Goal: Check status: Check status

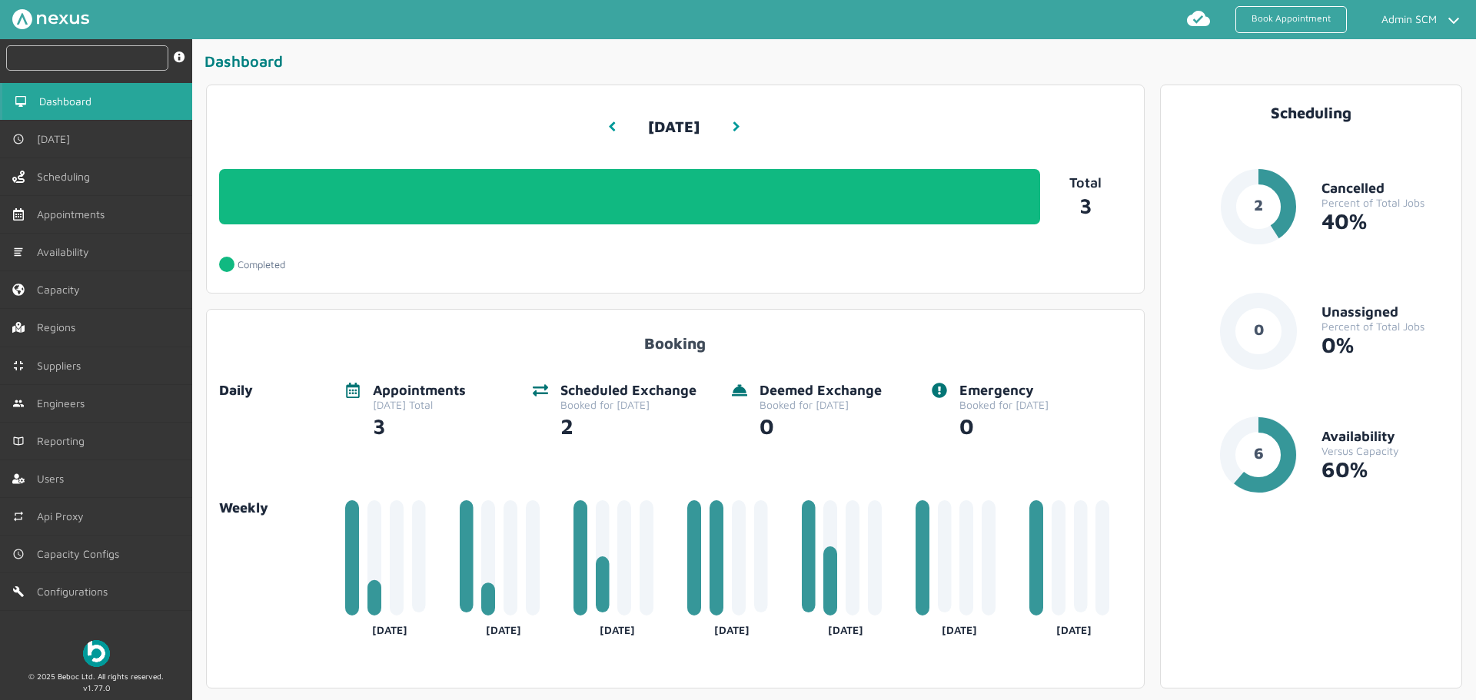
click at [122, 58] on input "text" at bounding box center [87, 57] width 162 height 25
paste input "RUE/114904"
type input "RUE/114904"
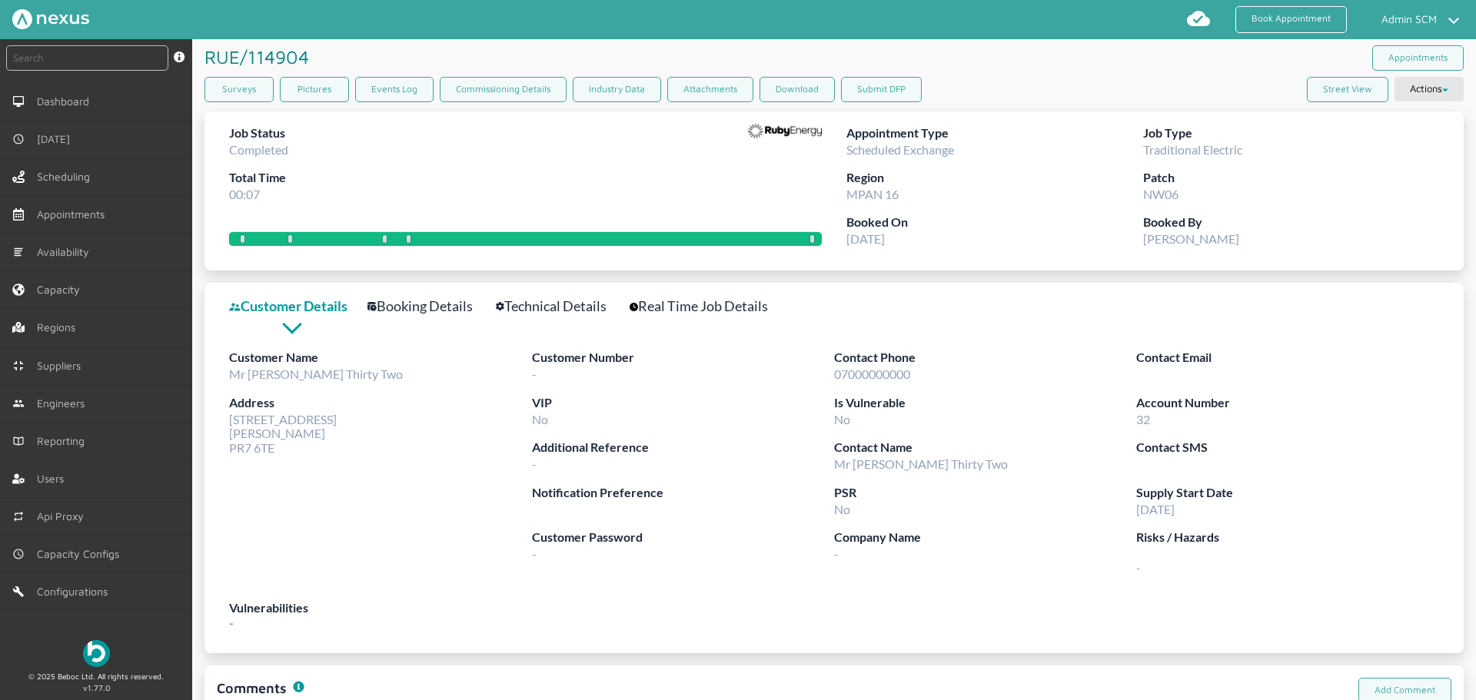
click at [420, 22] on div "Book Appointment Admin SCM My profile Return to Hub Logout" at bounding box center [808, 19] width 1323 height 27
click at [256, 86] on link "Surveys" at bounding box center [238, 89] width 69 height 25
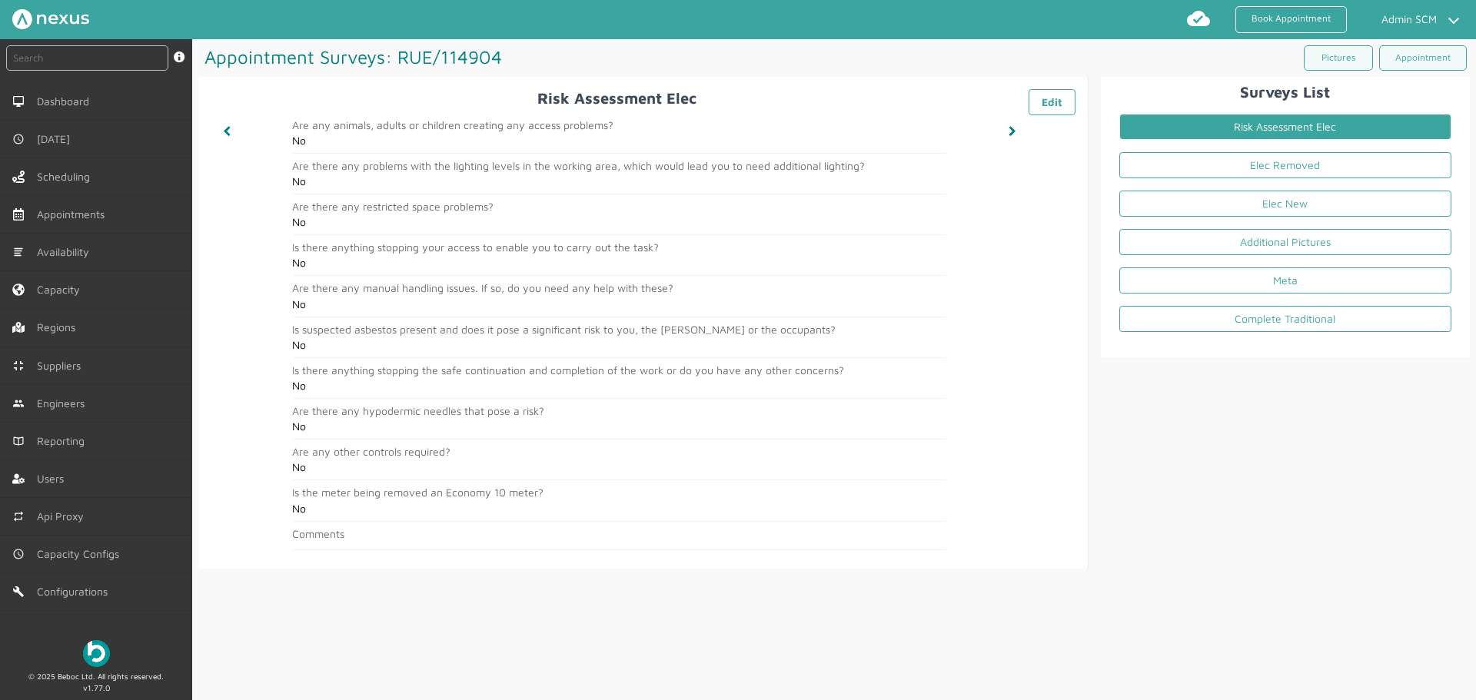
click at [1180, 167] on link "Elec Removed" at bounding box center [1285, 165] width 332 height 26
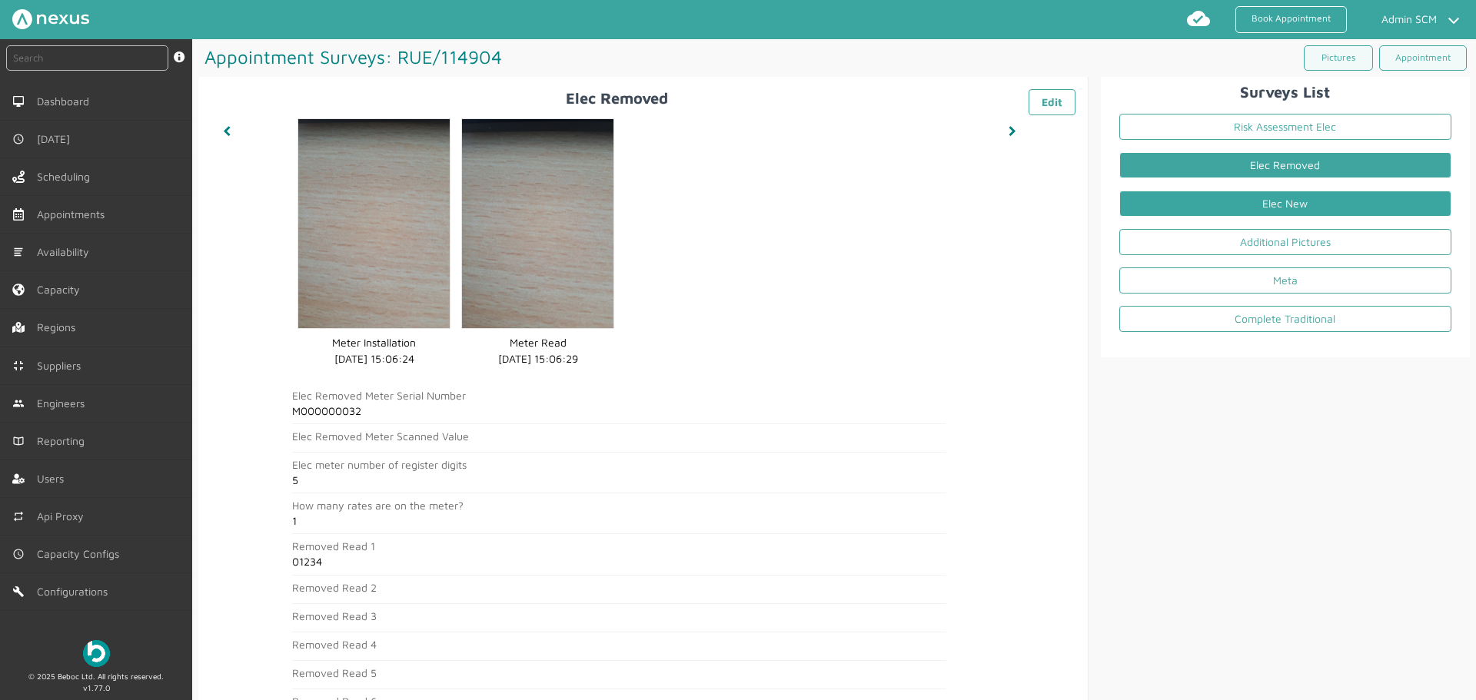
click at [1180, 212] on link "Elec New" at bounding box center [1285, 204] width 332 height 26
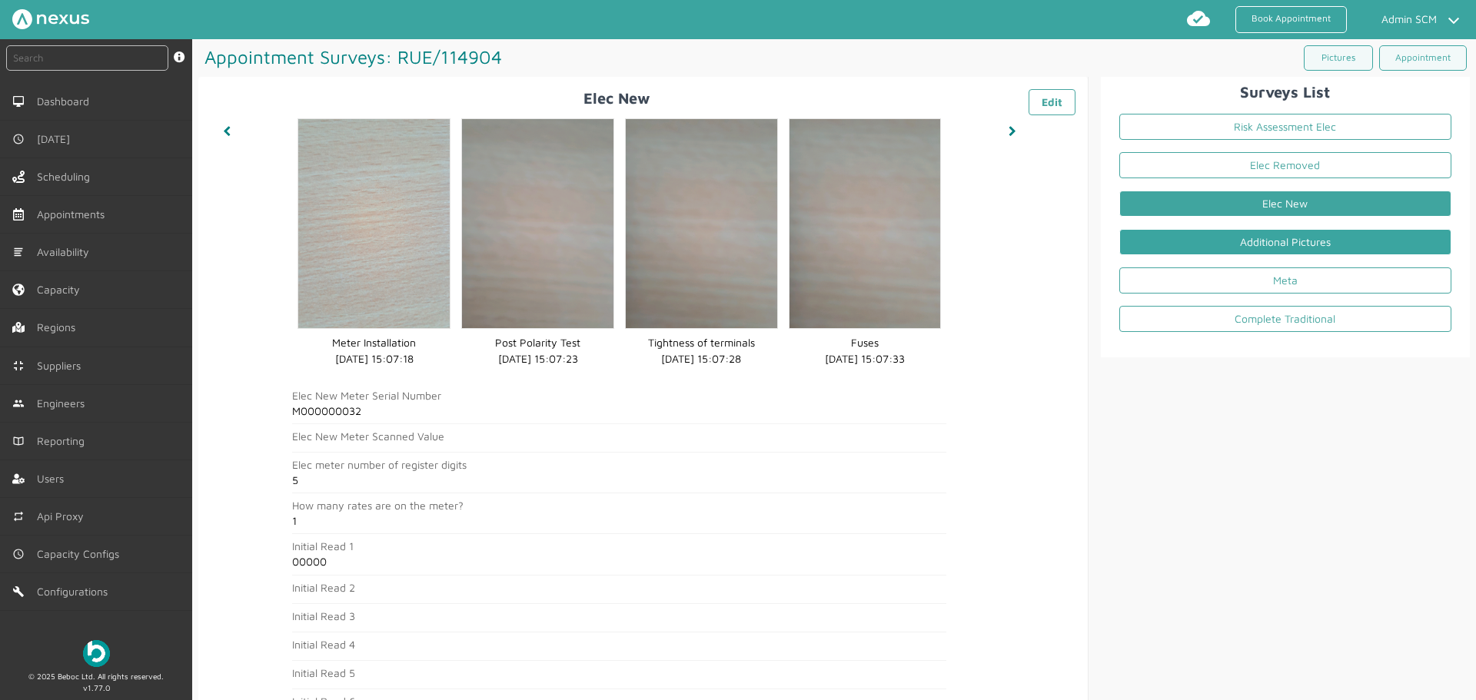
click at [1180, 248] on link "Additional Pictures" at bounding box center [1285, 242] width 332 height 26
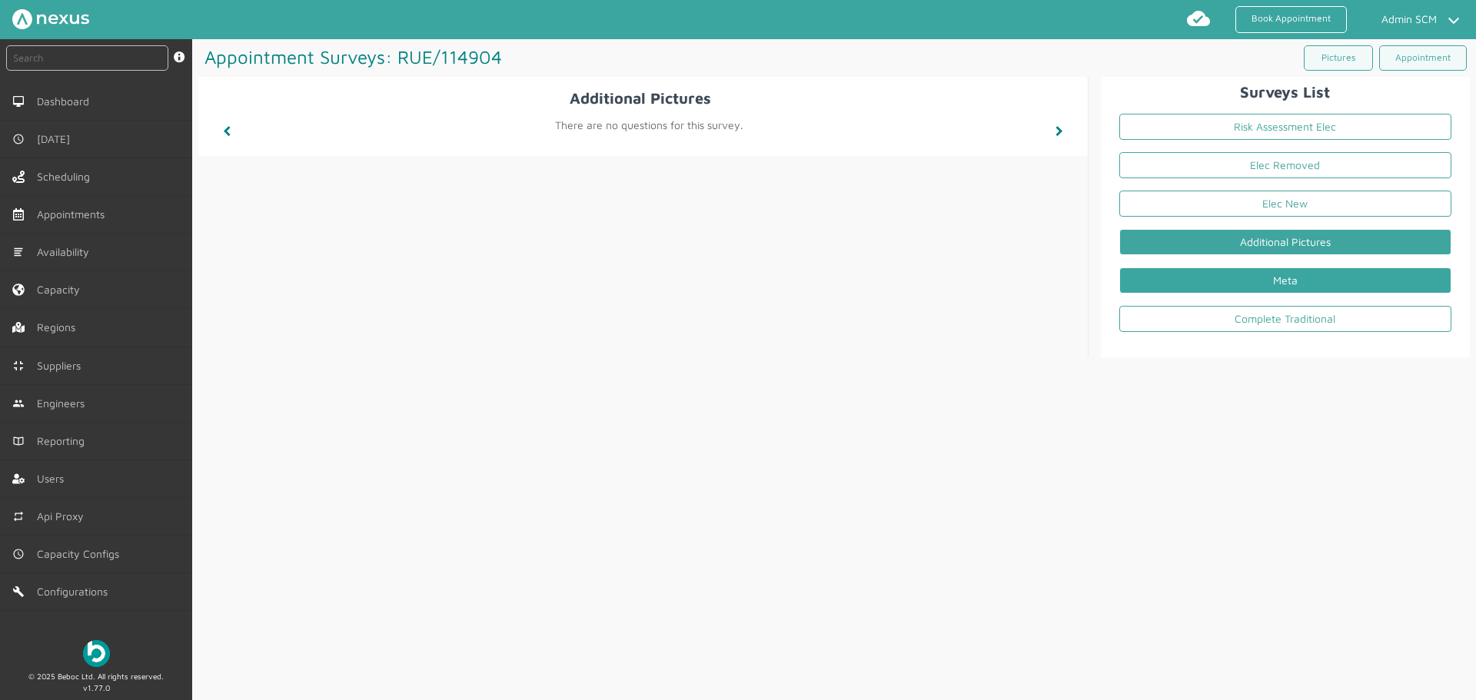
click at [1180, 282] on link "Meta" at bounding box center [1285, 281] width 332 height 26
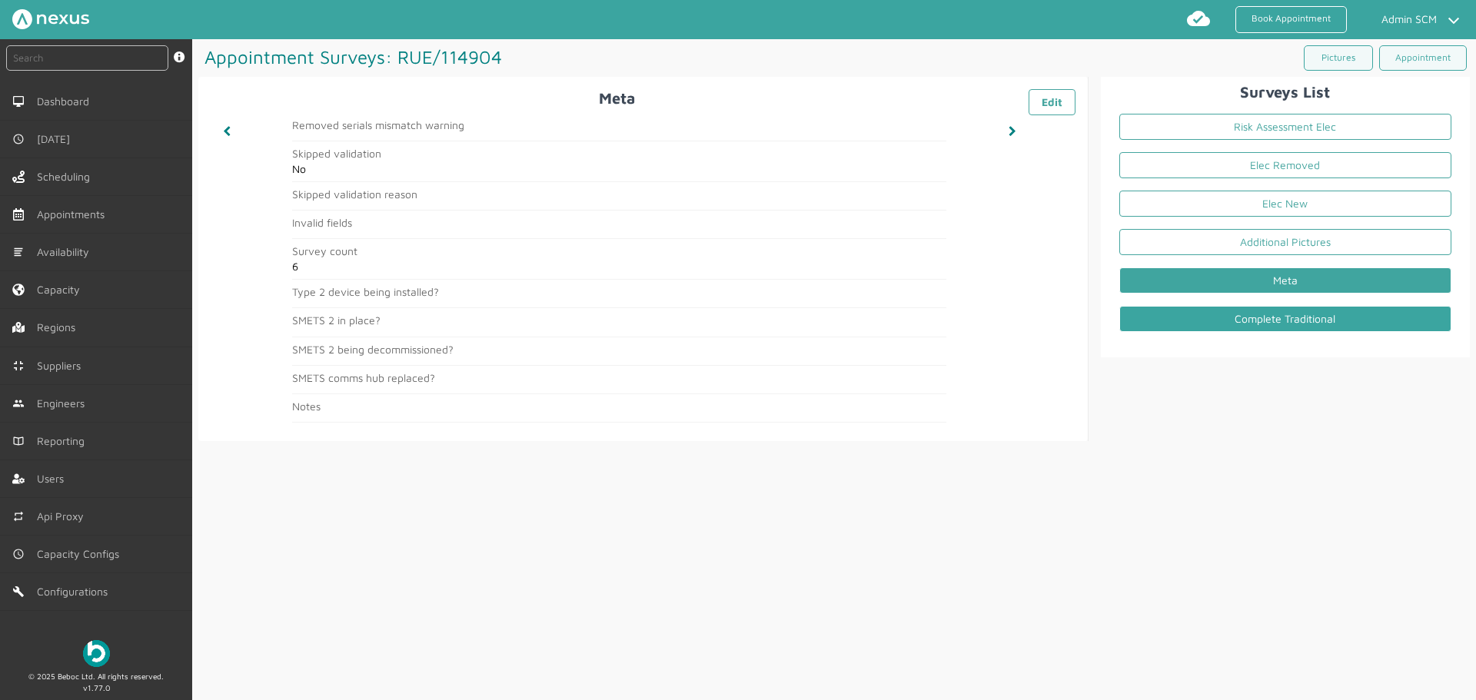
click at [1180, 321] on link "Complete Traditional" at bounding box center [1285, 319] width 332 height 26
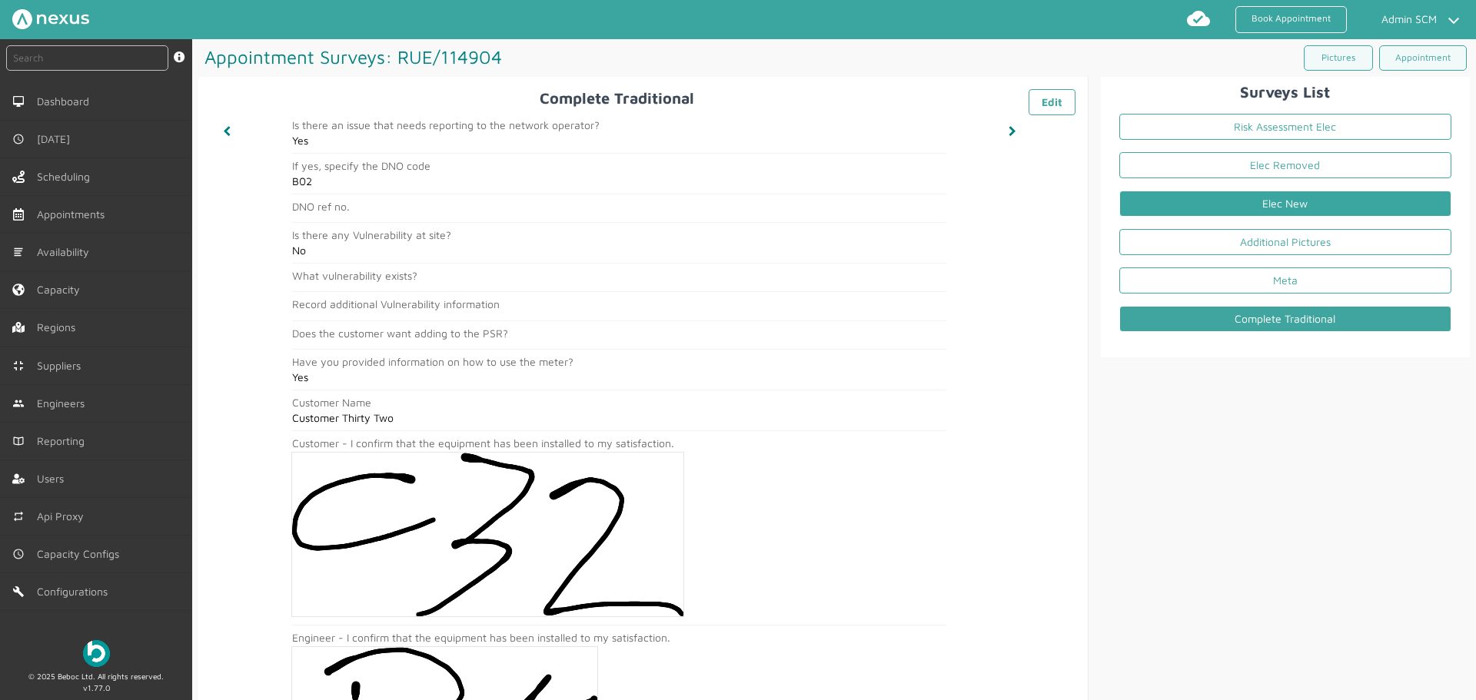
click at [1180, 201] on link "Elec New" at bounding box center [1285, 204] width 332 height 26
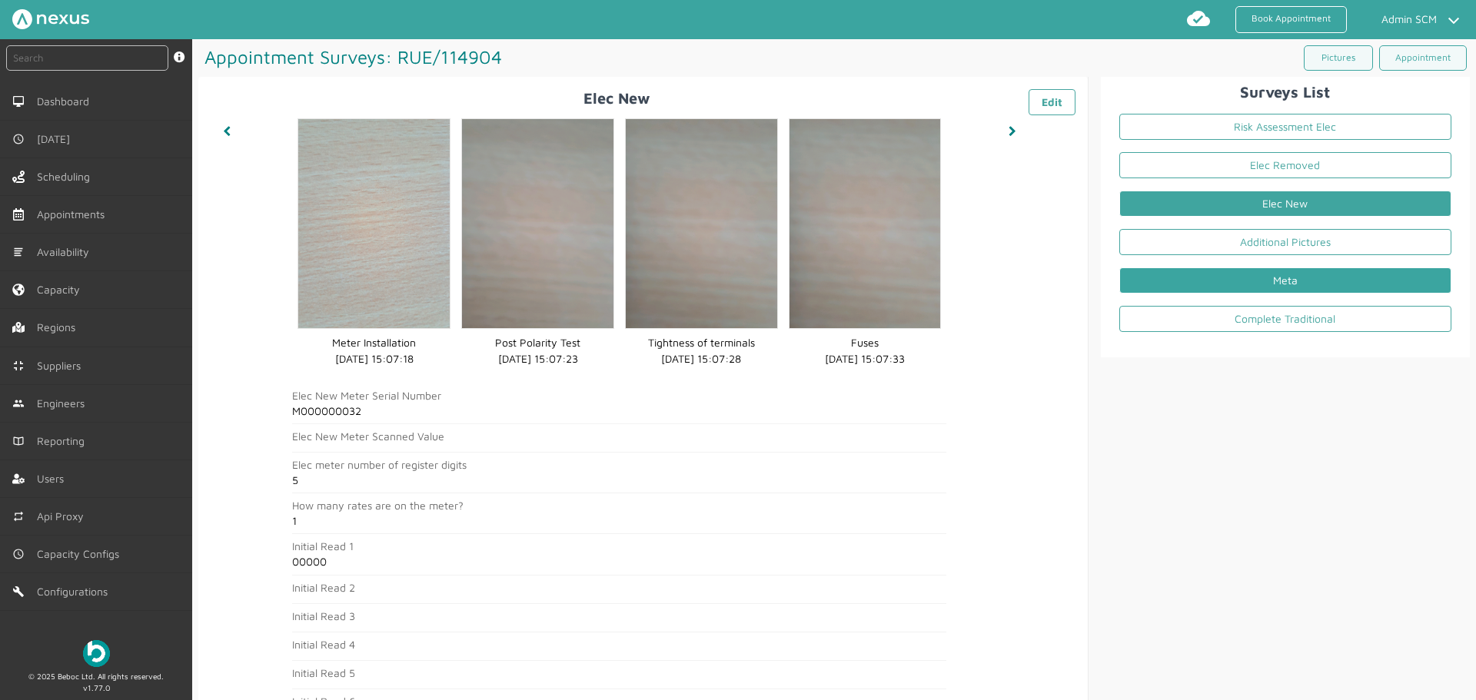
click at [1180, 270] on link "Meta" at bounding box center [1285, 281] width 332 height 26
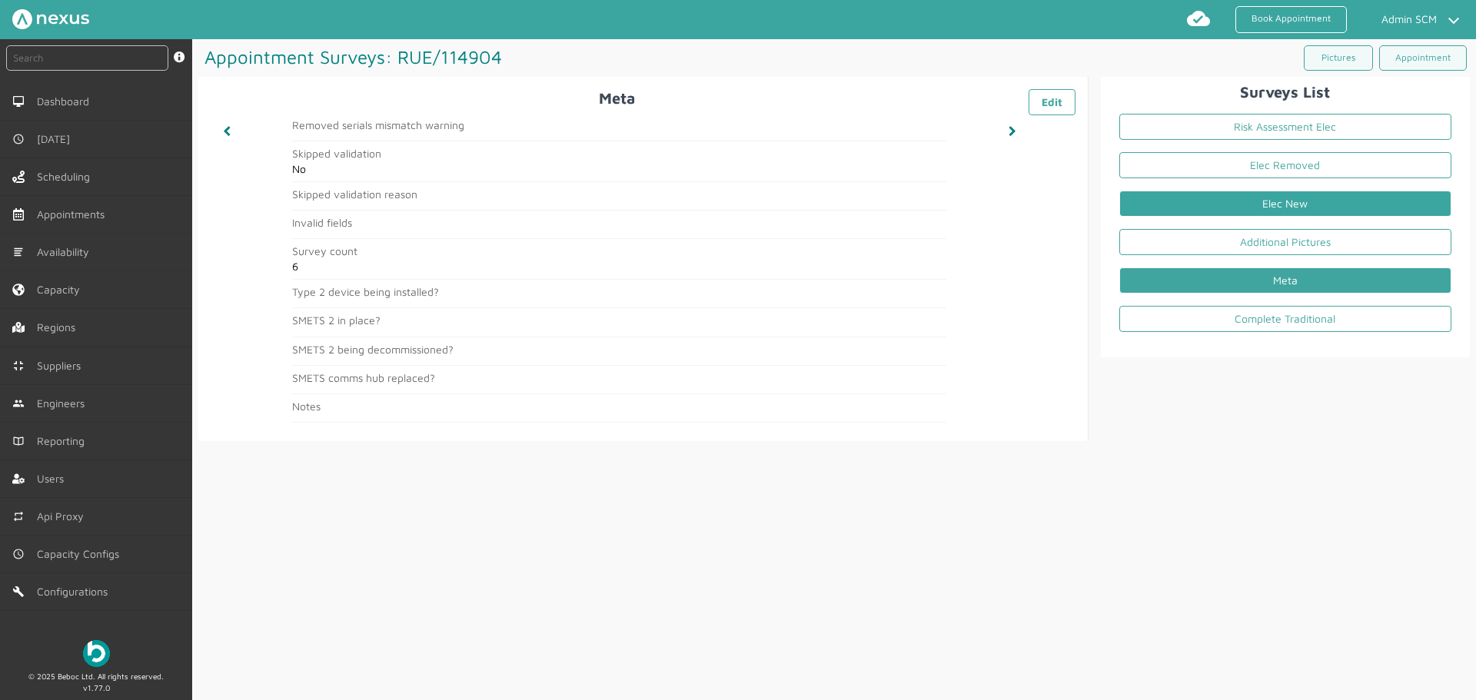
click at [1180, 203] on link "Elec New" at bounding box center [1285, 204] width 332 height 26
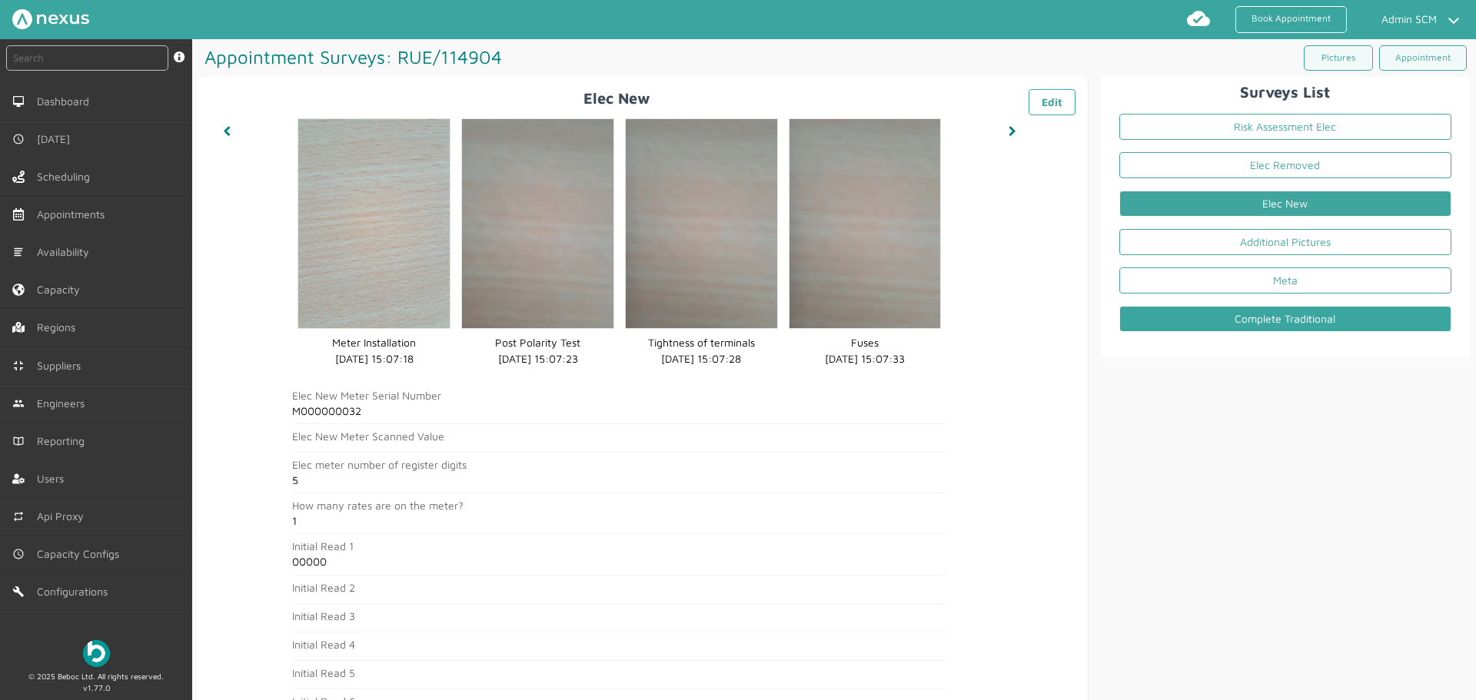
click at [1180, 325] on link "Complete Traditional" at bounding box center [1285, 319] width 332 height 26
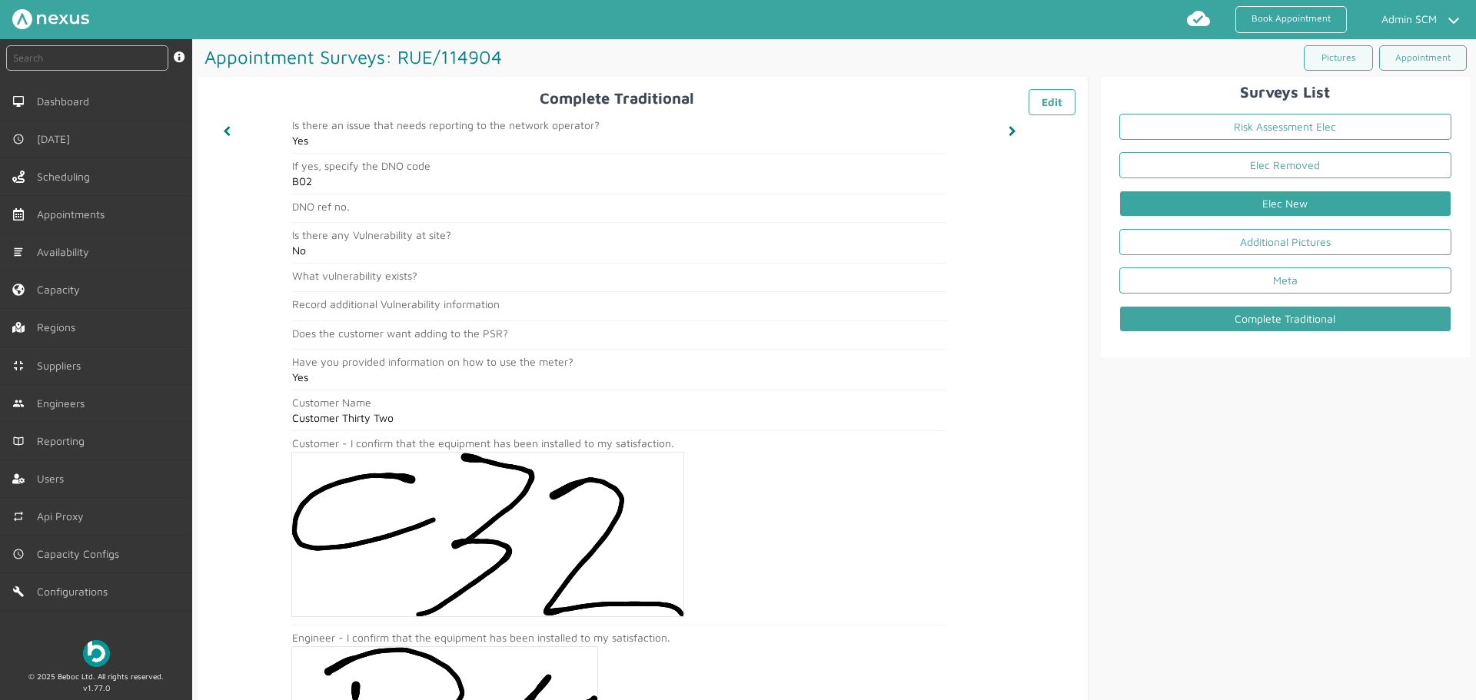
click at [1180, 208] on link "Elec New" at bounding box center [1285, 204] width 332 height 26
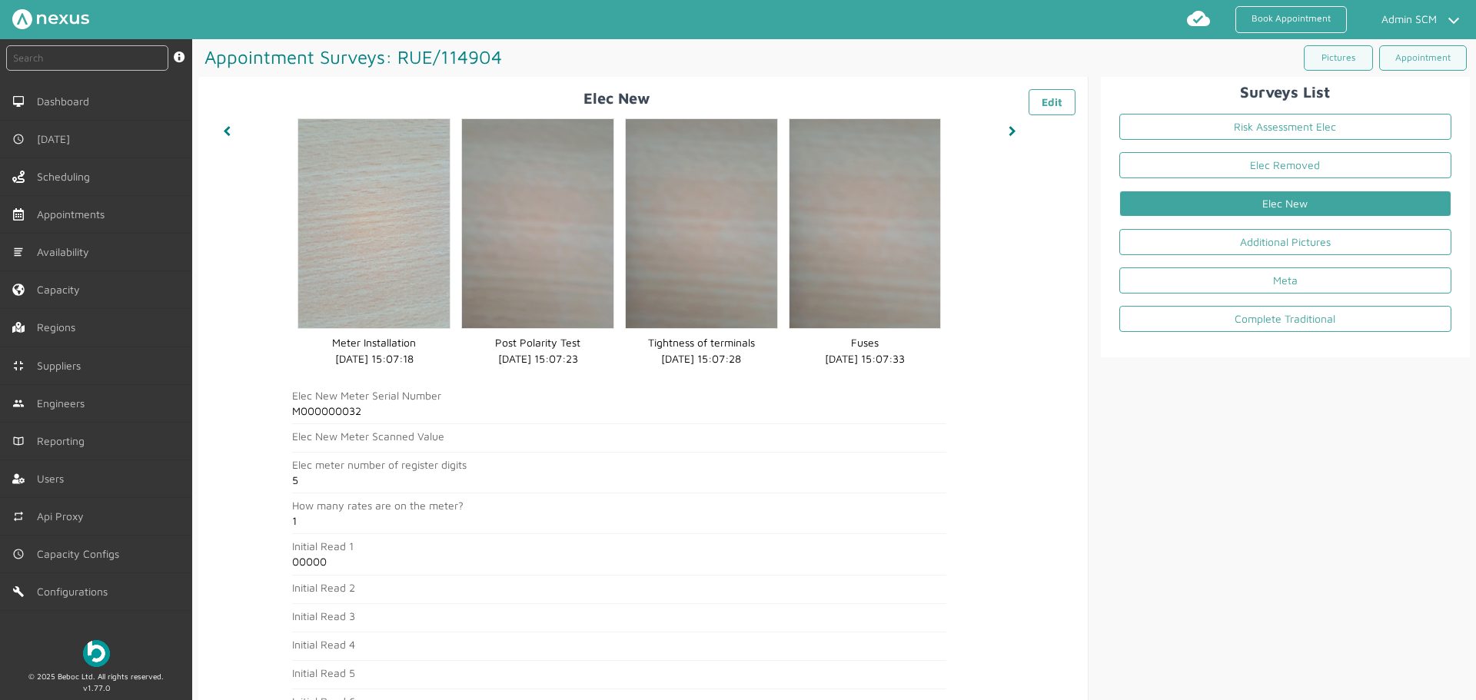
click at [343, 412] on h2 "M000000032" at bounding box center [619, 411] width 654 height 12
copy h2 "M000000032"
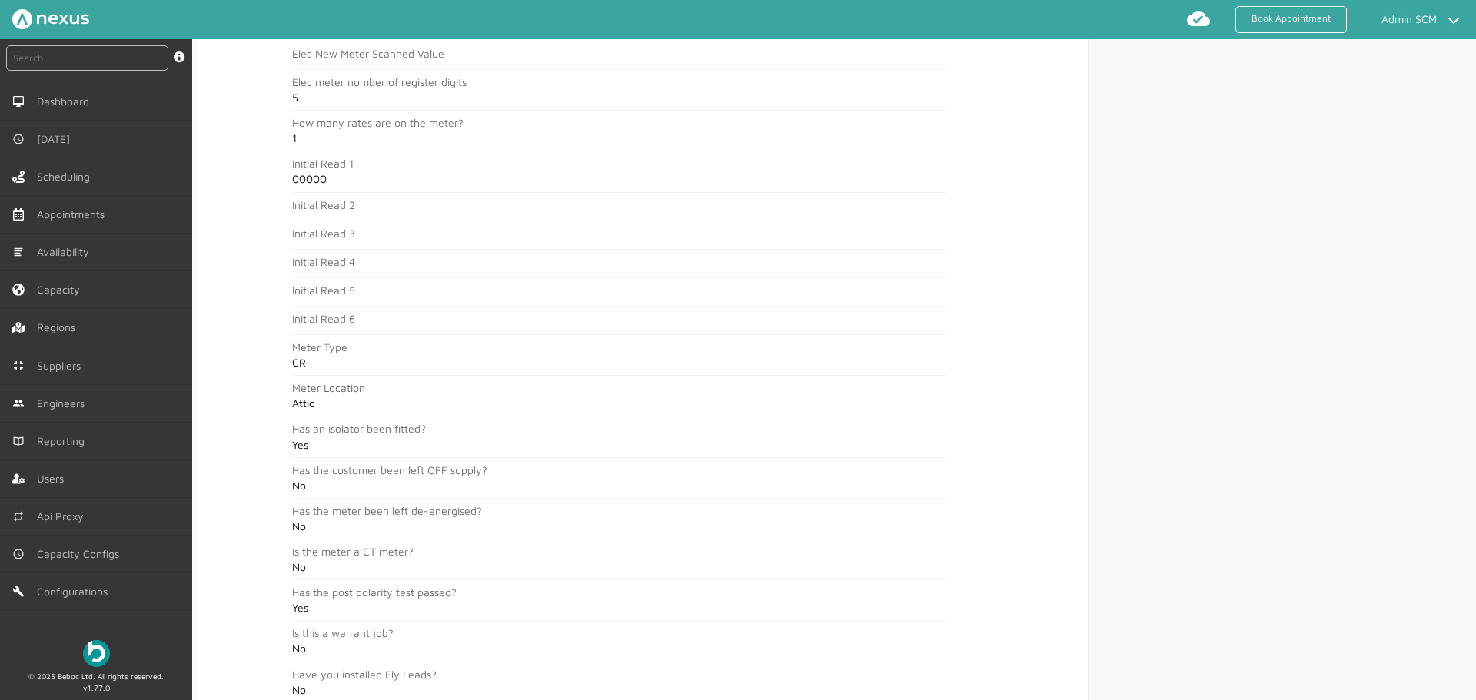
scroll to position [384, 0]
